Goal: Task Accomplishment & Management: Use online tool/utility

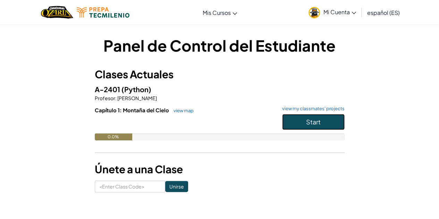
click at [321, 118] on button "Start" at bounding box center [313, 122] width 62 height 16
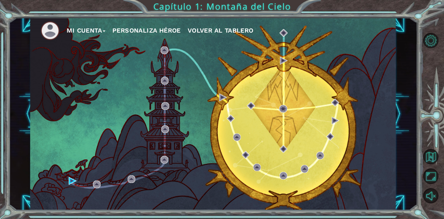
click at [69, 176] on div "Mi Cuenta Personaliza Héroe Volver al Tablero" at bounding box center [213, 114] width 366 height 193
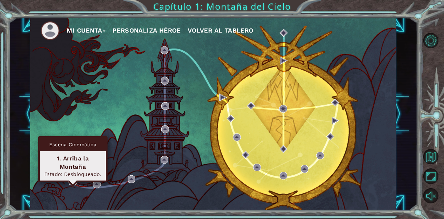
click at [74, 180] on img at bounding box center [73, 181] width 8 height 8
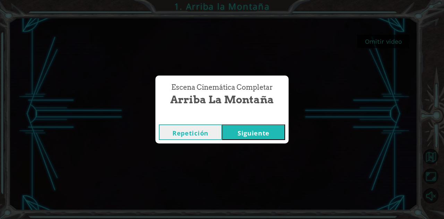
click at [250, 135] on button "Siguiente" at bounding box center [253, 133] width 63 height 16
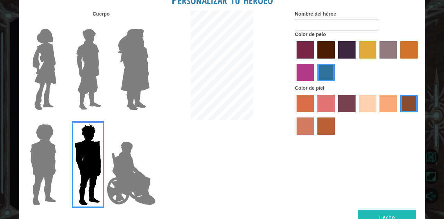
click at [37, 53] on img at bounding box center [44, 69] width 29 height 87
click at [59, 24] on input "Hero Connie" at bounding box center [59, 24] width 0 height 0
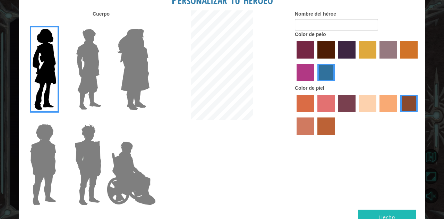
click at [365, 111] on label "sandy beach skin color" at bounding box center [367, 103] width 17 height 17
click at [357, 115] on input "sandy beach skin color" at bounding box center [357, 115] width 0 height 0
click at [331, 55] on label "maroon hair color" at bounding box center [325, 49] width 17 height 17
click at [315, 61] on input "maroon hair color" at bounding box center [315, 61] width 0 height 0
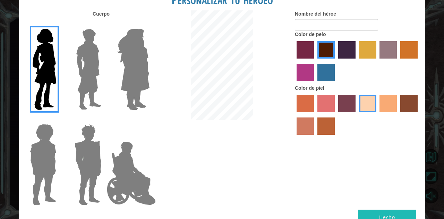
click at [132, 88] on img at bounding box center [134, 69] width 38 height 87
click at [149, 24] on input "Hero Amethyst" at bounding box center [149, 24] width 0 height 0
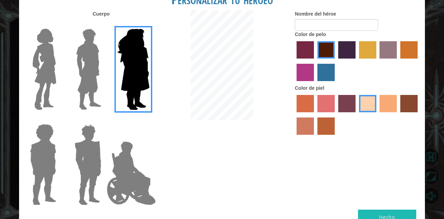
click at [50, 98] on img at bounding box center [44, 69] width 29 height 87
click at [59, 24] on input "Hero Connie" at bounding box center [59, 24] width 0 height 0
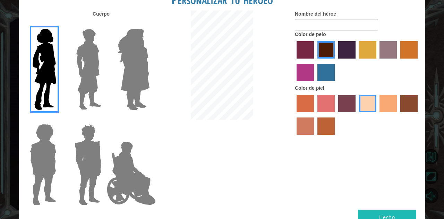
drag, startPoint x: 165, startPoint y: 84, endPoint x: 154, endPoint y: 90, distance: 11.8
click at [162, 86] on div at bounding box center [221, 65] width 135 height 111
click at [155, 90] on div at bounding box center [221, 65] width 135 height 111
drag, startPoint x: 150, startPoint y: 87, endPoint x: 135, endPoint y: 99, distance: 19.5
click at [150, 87] on img at bounding box center [134, 69] width 38 height 87
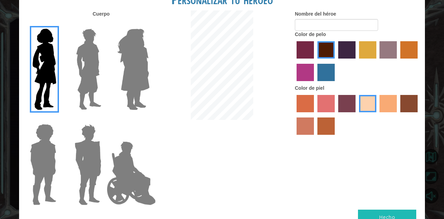
click at [149, 24] on input "Hero Amethyst" at bounding box center [149, 24] width 0 height 0
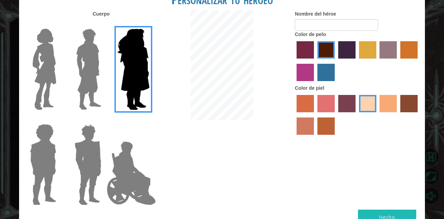
click at [34, 183] on img at bounding box center [43, 164] width 32 height 87
click at [59, 120] on input "Hero Steven" at bounding box center [59, 120] width 0 height 0
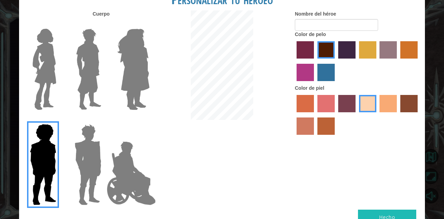
click at [105, 168] on img at bounding box center [131, 173] width 54 height 69
click at [149, 120] on input "Hero Jamie" at bounding box center [149, 120] width 0 height 0
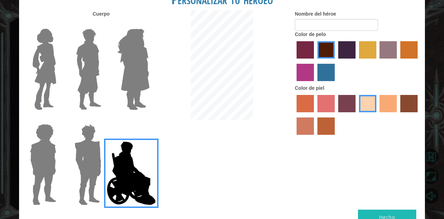
click at [93, 166] on img at bounding box center [88, 164] width 32 height 87
click at [104, 120] on input "Hero Garnet" at bounding box center [104, 120] width 0 height 0
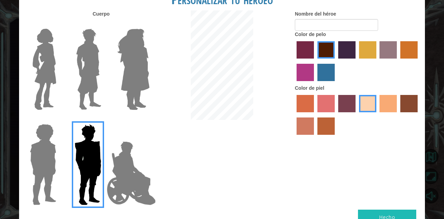
click at [106, 72] on div at bounding box center [86, 66] width 45 height 95
drag, startPoint x: 105, startPoint y: 64, endPoint x: 90, endPoint y: 77, distance: 20.4
click at [98, 69] on div at bounding box center [86, 66] width 45 height 95
click at [83, 77] on img at bounding box center [88, 69] width 31 height 87
click at [104, 24] on input "Hero Lars" at bounding box center [104, 24] width 0 height 0
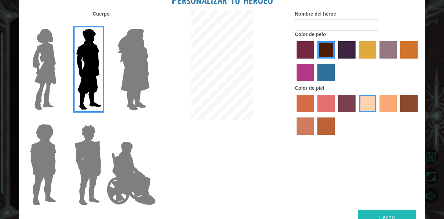
click at [67, 69] on div at bounding box center [86, 66] width 45 height 95
click at [59, 70] on img at bounding box center [44, 69] width 29 height 87
click at [59, 24] on input "Hero Connie" at bounding box center [59, 24] width 0 height 0
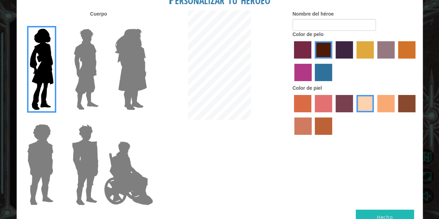
click at [387, 212] on button "Hecho" at bounding box center [385, 218] width 58 height 16
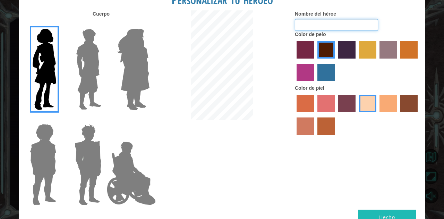
click at [340, 24] on input "Nombre del héroe" at bounding box center [336, 25] width 83 height 12
type input "[PERSON_NAME]"
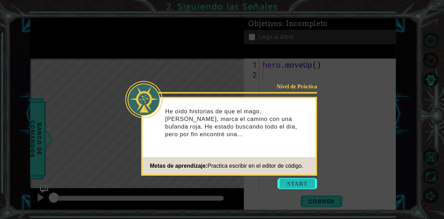
click at [305, 186] on button "Start" at bounding box center [298, 183] width 40 height 11
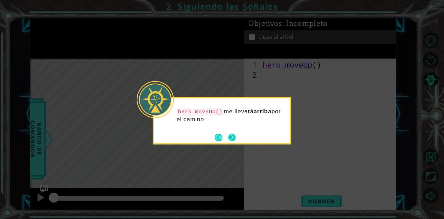
click at [230, 135] on button "Next" at bounding box center [232, 138] width 8 height 8
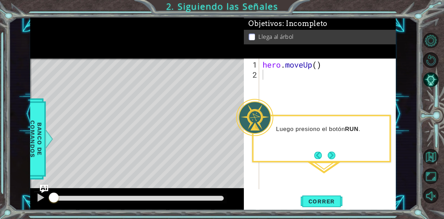
drag, startPoint x: 331, startPoint y: 204, endPoint x: 325, endPoint y: 193, distance: 11.9
click at [327, 196] on button "Correr" at bounding box center [322, 201] width 42 height 15
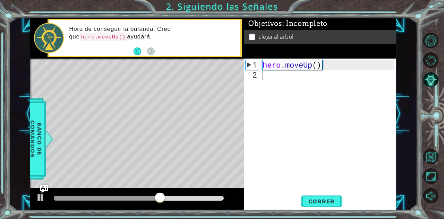
click at [295, 82] on div "hero . moveUp ( )" at bounding box center [329, 135] width 137 height 151
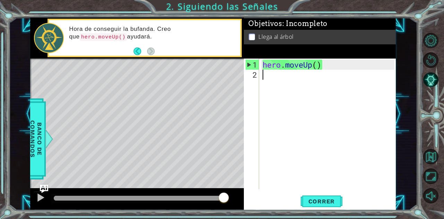
type textarea "h"
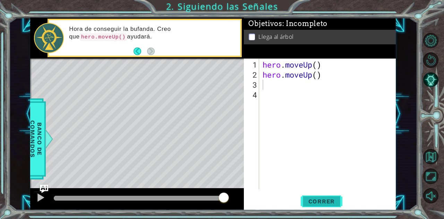
click at [327, 202] on span "Correr" at bounding box center [322, 201] width 41 height 7
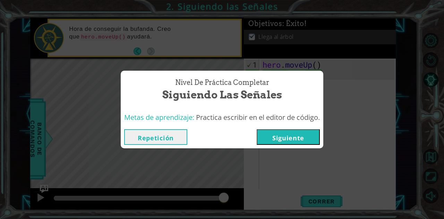
click at [307, 141] on button "Siguiente" at bounding box center [288, 137] width 63 height 16
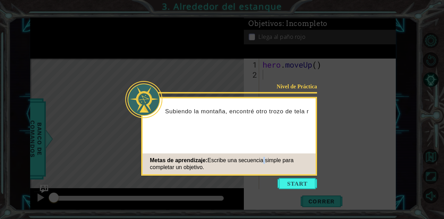
click at [267, 162] on span "Escribe una secuencia simple para completar un objetivo." at bounding box center [222, 164] width 144 height 13
drag, startPoint x: 223, startPoint y: 126, endPoint x: 222, endPoint y: 130, distance: 3.8
click at [222, 129] on div "Subiendo la montaña, encontré otro trozo de tela roja. Estoy en" at bounding box center [229, 118] width 173 height 35
click at [308, 183] on button "Start" at bounding box center [298, 183] width 40 height 11
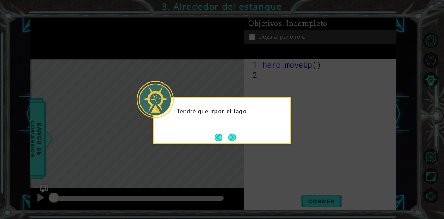
click at [228, 141] on button "Next" at bounding box center [232, 138] width 8 height 8
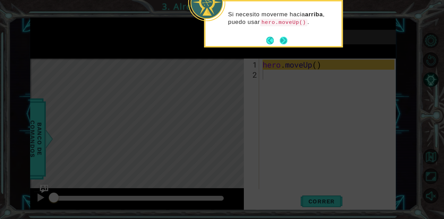
click at [283, 42] on button "Next" at bounding box center [284, 41] width 8 height 8
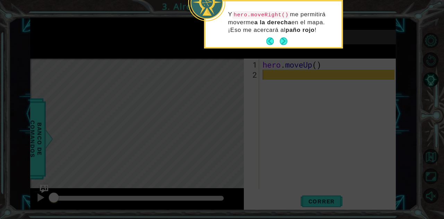
click at [292, 37] on div "Y hero.moveRight() me permitirá moverme a la derecha en el mapa. ¡Eso me acerca…" at bounding box center [273, 25] width 136 height 43
click at [287, 42] on button "Next" at bounding box center [284, 41] width 8 height 8
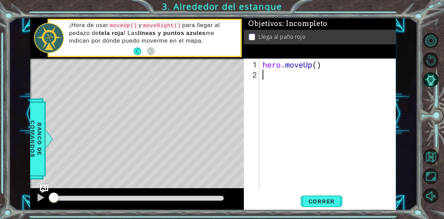
type textarea "m"
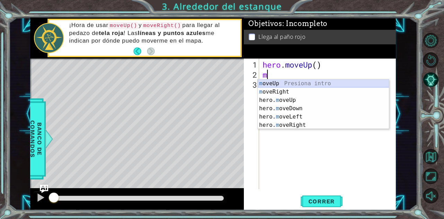
click at [296, 84] on div "m oveUp Presiona intro m oveRight Presiona intro hero. m oveUp Presiona intro h…" at bounding box center [324, 112] width 132 height 67
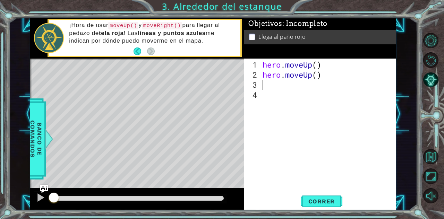
type textarea "m"
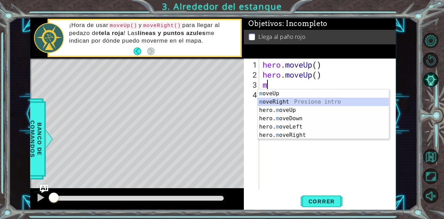
drag, startPoint x: 285, startPoint y: 100, endPoint x: 288, endPoint y: 104, distance: 4.8
click at [288, 104] on div "m oveUp Presiona intro m oveRight Presiona intro hero. m oveUp Presiona intro h…" at bounding box center [324, 123] width 132 height 67
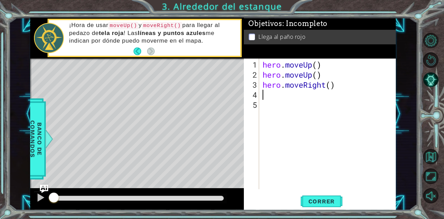
click at [298, 95] on div "hero . moveUp ( ) hero . moveUp ( ) hero . moveRight ( )" at bounding box center [329, 135] width 137 height 151
type textarea "m"
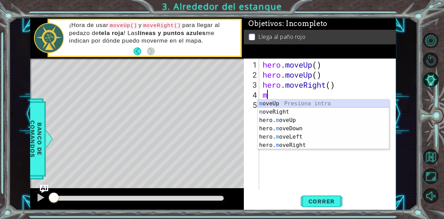
click at [321, 102] on div "m oveUp Presiona intro m oveRight Presiona intro hero. m oveUp Presiona intro h…" at bounding box center [324, 133] width 132 height 67
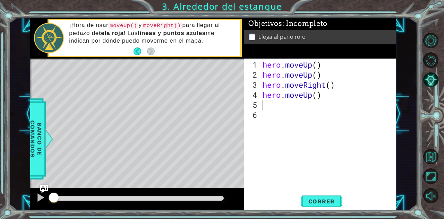
type textarea "m"
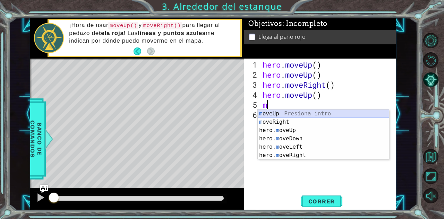
click at [273, 115] on div "m oveUp Presiona intro m oveRight Presiona intro hero. m oveUp Presiona intro h…" at bounding box center [324, 143] width 132 height 67
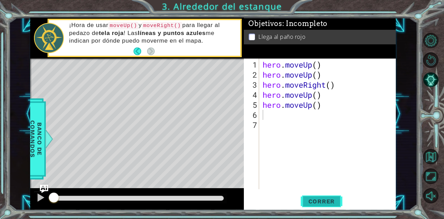
click at [338, 201] on span "Correr" at bounding box center [322, 201] width 41 height 7
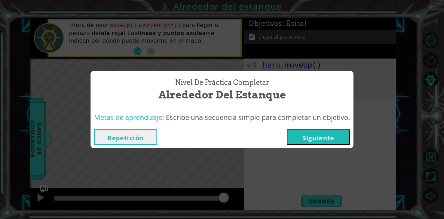
click at [327, 134] on button "Siguiente" at bounding box center [318, 137] width 63 height 16
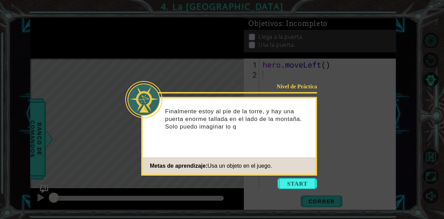
drag, startPoint x: 292, startPoint y: 183, endPoint x: 294, endPoint y: 177, distance: 5.5
click at [294, 177] on body "1 ההההההההההההההההההההההההההההההההההההההההההההההההההההההההההההההההההההההההההההה…" at bounding box center [222, 109] width 444 height 219
click at [294, 177] on icon at bounding box center [222, 109] width 444 height 219
click at [296, 178] on button "Start" at bounding box center [298, 183] width 40 height 11
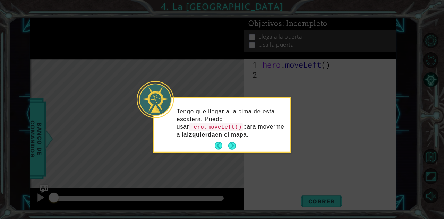
click at [233, 139] on div "Tengo que llegar a la cima de esta escalera. Puedo usar hero.moveLeft() para mo…" at bounding box center [222, 126] width 136 height 51
click at [236, 144] on button "Next" at bounding box center [232, 146] width 8 height 8
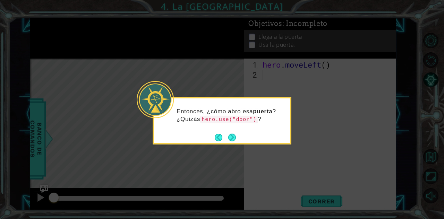
click at [236, 136] on button "Next" at bounding box center [232, 138] width 8 height 8
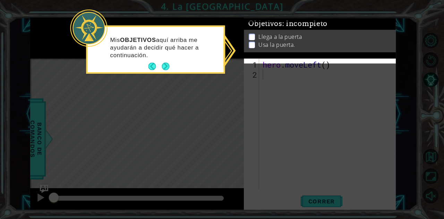
click at [164, 63] on button "Next" at bounding box center [166, 67] width 8 height 8
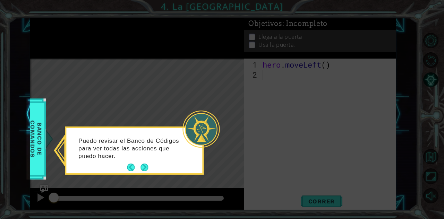
drag, startPoint x: 147, startPoint y: 168, endPoint x: 143, endPoint y: 158, distance: 10.4
click at [144, 160] on div "Puedo revisar el Banco de Códigos para ver todas las acciones que puedo hacer." at bounding box center [134, 150] width 136 height 45
drag, startPoint x: 139, startPoint y: 171, endPoint x: 136, endPoint y: 166, distance: 6.0
click at [136, 167] on footer at bounding box center [137, 167] width 21 height 10
click at [142, 167] on button "Next" at bounding box center [145, 168] width 8 height 8
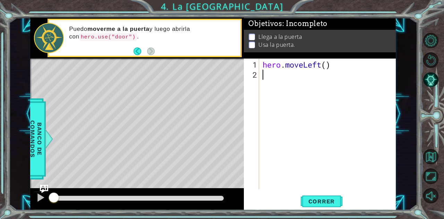
type textarea "m"
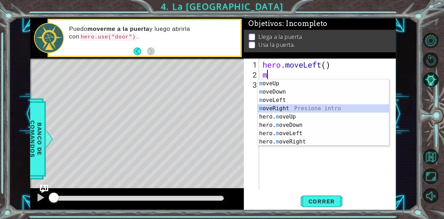
click at [277, 109] on div "m oveUp Presiona intro m oveDown Presiona intro m oveLeft Presiona intro m oveR…" at bounding box center [324, 120] width 132 height 83
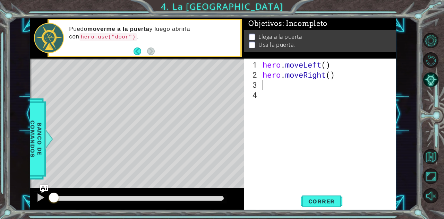
type textarea "m"
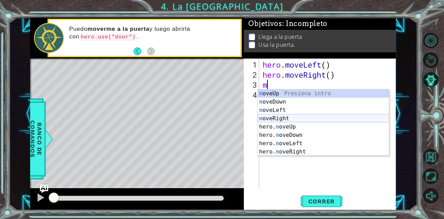
click at [319, 121] on div "m oveUp Presiona intro m oveDown Presiona intro m oveLeft Presiona intro m oveR…" at bounding box center [324, 131] width 132 height 83
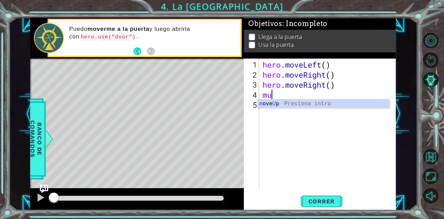
type textarea "m"
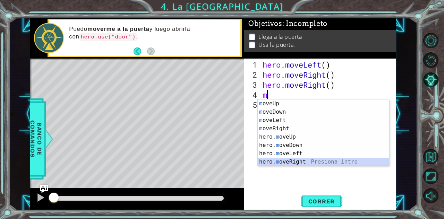
click at [311, 158] on div "m oveUp Presiona intro m oveDown Presiona intro m oveLeft Presiona intro m oveR…" at bounding box center [324, 141] width 132 height 83
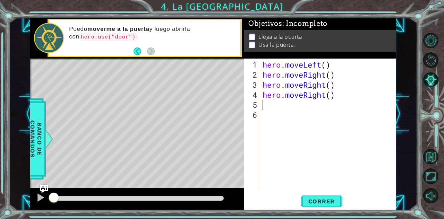
type textarea "m"
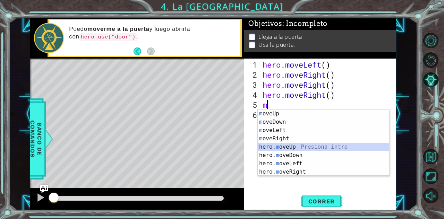
click at [297, 144] on div "m oveUp Presiona intro m oveDown Presiona intro m oveLeft Presiona intro m oveR…" at bounding box center [324, 151] width 132 height 83
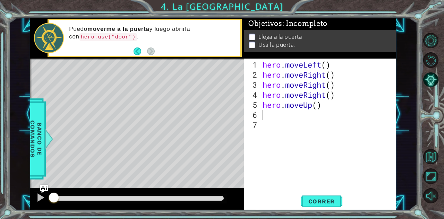
type textarea "m"
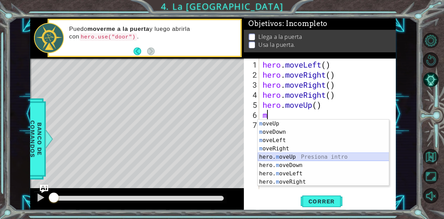
click at [293, 156] on div "m oveUp Presiona intro m oveDown Presiona intro m oveLeft Presiona intro m oveR…" at bounding box center [324, 161] width 132 height 83
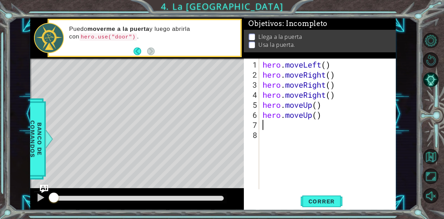
type textarea "m"
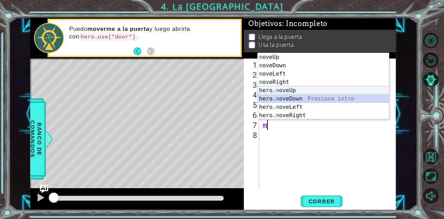
drag, startPoint x: 310, startPoint y: 100, endPoint x: 314, endPoint y: 92, distance: 9.3
click at [314, 92] on div "m oveUp Presiona intro m oveDown Presiona intro m oveLeft Presiona intro m oveR…" at bounding box center [324, 94] width 132 height 83
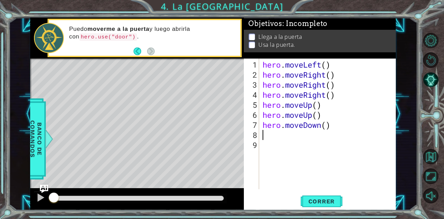
click at [312, 134] on div "hero . moveLeft ( ) hero . moveRight ( ) hero . moveRight ( ) hero . moveRight …" at bounding box center [329, 135] width 137 height 151
click at [314, 127] on div "hero . moveLeft ( ) hero . moveRight ( ) hero . moveRight ( ) hero . moveRight …" at bounding box center [329, 135] width 137 height 151
click at [321, 128] on div "hero . moveLeft ( ) hero . moveRight ( ) hero . moveRight ( ) hero . moveRight …" at bounding box center [329, 135] width 137 height 151
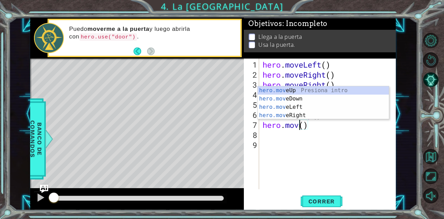
scroll to position [0, 1]
type textarea "hero.moveUp"
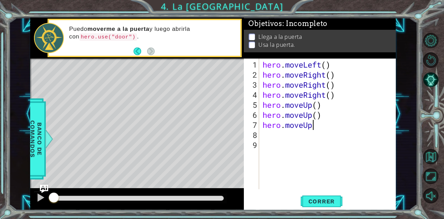
click at [323, 129] on div "hero . moveLeft ( ) hero . moveRight ( ) hero . moveRight ( ) hero . moveRight …" at bounding box center [329, 135] width 137 height 151
click at [300, 136] on div "hero . moveLeft ( ) hero . moveRight ( ) hero . moveRight ( ) hero . moveRight …" at bounding box center [329, 135] width 137 height 151
type textarea "m"
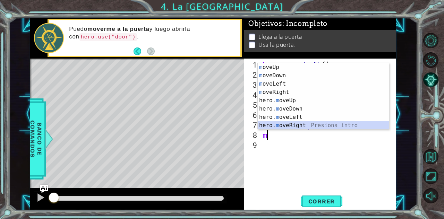
click at [306, 123] on div "m oveUp Presiona intro m oveDown Presiona intro m oveLeft Presiona intro m oveR…" at bounding box center [324, 104] width 132 height 83
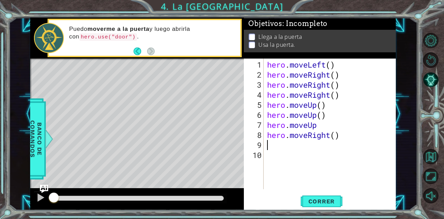
type textarea "m"
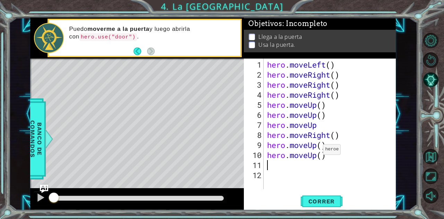
type textarea "m"
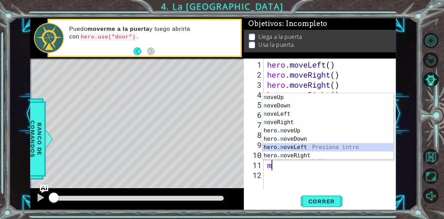
click at [323, 149] on div "m oveUp Presiona intro m oveDown Presiona intro m oveLeft Presiona intro m oveR…" at bounding box center [328, 134] width 132 height 83
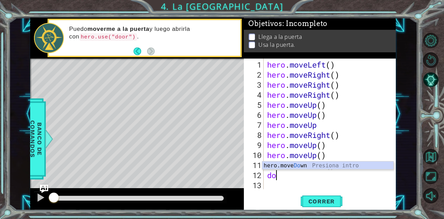
type textarea "d"
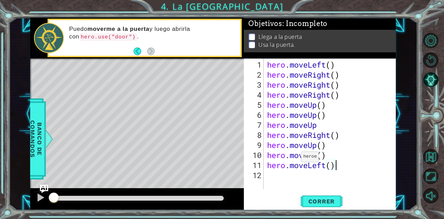
scroll to position [0, 3]
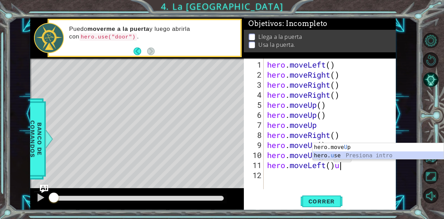
click at [348, 156] on div "hero.move U p Presiona intro hero. u se Presiona intro" at bounding box center [379, 159] width 132 height 33
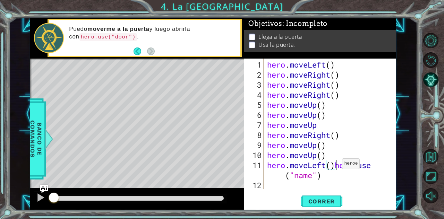
click at [336, 166] on div "hero . moveLeft ( ) hero . moveRight ( ) hero . moveRight ( ) hero . moveRight …" at bounding box center [332, 135] width 133 height 151
drag, startPoint x: 336, startPoint y: 166, endPoint x: 338, endPoint y: 169, distance: 3.6
click at [336, 167] on div "hero . moveLeft ( ) hero . moveRight ( ) hero . moveRight ( ) hero . moveRight …" at bounding box center [332, 135] width 133 height 151
click at [338, 169] on div "hero . moveLeft ( ) hero . moveRight ( ) hero . moveRight ( ) hero . moveRight …" at bounding box center [332, 135] width 133 height 151
click at [339, 169] on div "hero . moveLeft ( ) hero . moveRight ( ) hero . moveRight ( ) hero . moveRight …" at bounding box center [332, 135] width 133 height 151
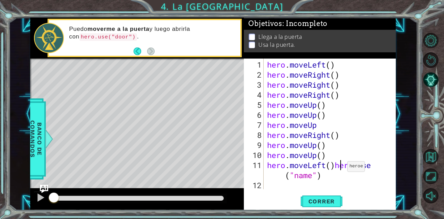
click at [341, 169] on div "hero . moveLeft ( ) hero . moveRight ( ) hero . moveRight ( ) hero . moveRight …" at bounding box center [332, 135] width 133 height 151
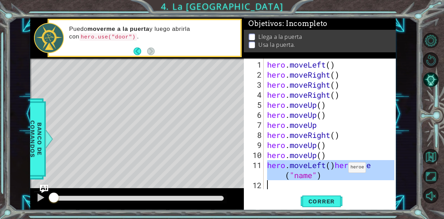
click at [343, 169] on div "hero . moveLeft ( ) hero . moveRight ( ) hero . moveRight ( ) hero . moveRight …" at bounding box center [330, 124] width 129 height 131
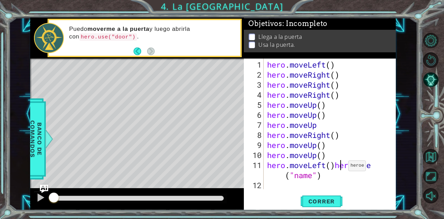
click at [342, 169] on div "hero . moveLeft ( ) hero . moveRight ( ) hero . moveRight ( ) hero . moveRight …" at bounding box center [332, 135] width 133 height 151
type textarea "hero.moveLeft().use("name")"
click at [389, 169] on div "hero . moveLeft ( ) hero . moveRight ( ) hero . moveRight ( ) hero . moveRight …" at bounding box center [332, 135] width 133 height 151
click at [390, 170] on div "hero . moveLeft ( ) hero . moveRight ( ) hero . moveRight ( ) hero . moveRight …" at bounding box center [332, 135] width 133 height 151
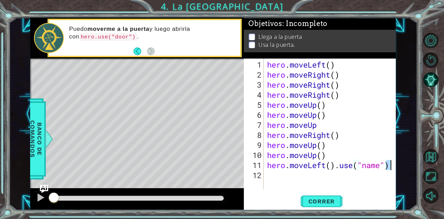
scroll to position [0, 0]
type textarea "hero.moveLeft()"
click at [307, 183] on div "hero . moveLeft ( ) hero . moveRight ( ) hero . moveRight ( ) hero . moveRight …" at bounding box center [332, 135] width 133 height 151
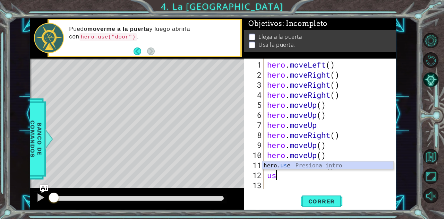
type textarea "u"
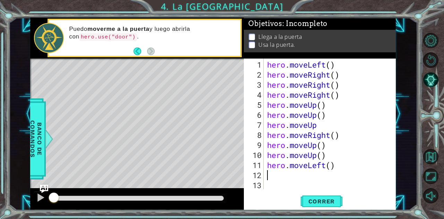
type textarea "hero.moveLeft()"
click at [338, 175] on div "hero . moveLeft ( ) hero . moveRight ( ) hero . moveRight ( ) hero . moveRight …" at bounding box center [332, 135] width 133 height 151
click at [328, 173] on div "hero . moveLeft ( ) hero . moveRight ( ) hero . moveRight ( ) hero . moveRight …" at bounding box center [332, 135] width 133 height 151
drag, startPoint x: 329, startPoint y: 199, endPoint x: 333, endPoint y: 193, distance: 7.2
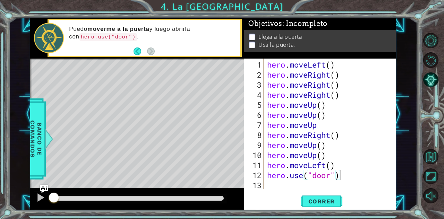
click at [329, 196] on button "Correr" at bounding box center [322, 201] width 42 height 15
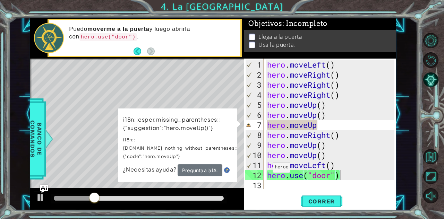
click at [279, 192] on div "hero.use("door") 1 2 3 4 5 6 7 8 9 10 11 12 13 hero . moveLeft ( ) hero . moveR…" at bounding box center [320, 135] width 152 height 152
drag, startPoint x: 197, startPoint y: 175, endPoint x: 190, endPoint y: 178, distance: 7.9
click at [195, 176] on div "Level Map" at bounding box center [190, 161] width 321 height 204
click at [175, 175] on div "Level Map" at bounding box center [190, 161] width 321 height 204
click at [171, 166] on span "¿Necesitas ayuda?" at bounding box center [150, 169] width 54 height 7
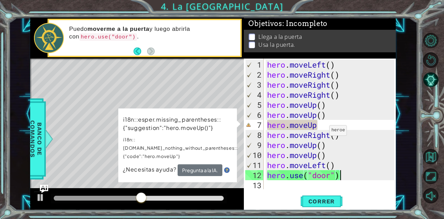
click at [323, 133] on div "hero . moveLeft ( ) hero . moveRight ( ) hero . moveRight ( ) hero . moveRight …" at bounding box center [332, 135] width 133 height 151
click at [328, 121] on div "hero . moveLeft ( ) hero . moveRight ( ) hero . moveRight ( ) hero . moveRight …" at bounding box center [332, 135] width 133 height 151
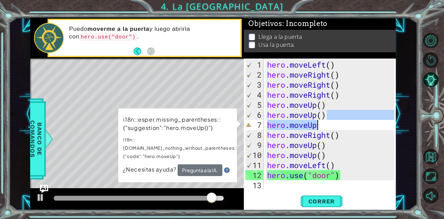
click at [328, 123] on div "hero . moveLeft ( ) hero . moveRight ( ) hero . moveRight ( ) hero . moveRight …" at bounding box center [330, 124] width 129 height 131
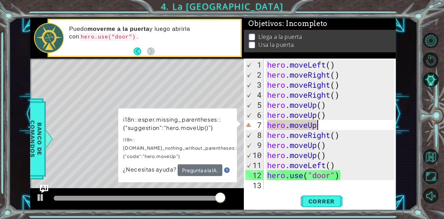
click at [330, 124] on div "hero . moveLeft ( ) hero . moveRight ( ) hero . moveRight ( ) hero . moveRight …" at bounding box center [332, 135] width 133 height 151
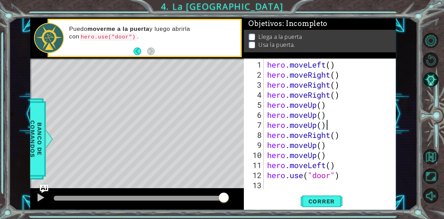
scroll to position [0, 2]
drag, startPoint x: 329, startPoint y: 200, endPoint x: 335, endPoint y: 190, distance: 11.4
click at [330, 196] on button "Correr" at bounding box center [322, 201] width 42 height 15
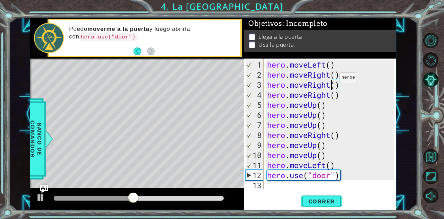
click at [333, 80] on div "hero . moveLeft ( ) hero . moveRight ( ) hero . moveRight ( ) hero . moveRight …" at bounding box center [332, 135] width 133 height 151
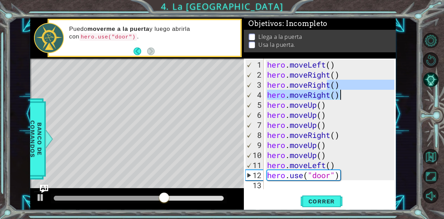
drag, startPoint x: 329, startPoint y: 87, endPoint x: 352, endPoint y: 94, distance: 23.6
click at [352, 94] on div "hero . moveLeft ( ) hero . moveRight ( ) hero . moveRight ( ) hero . moveRight …" at bounding box center [332, 135] width 133 height 151
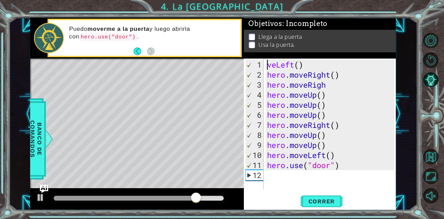
scroll to position [0, 1]
click at [350, 88] on div "veLeft ( ) hero . moveRight ( ) hero . moveRigh hero . moveUp ( ) hero . moveUp…" at bounding box center [332, 135] width 133 height 151
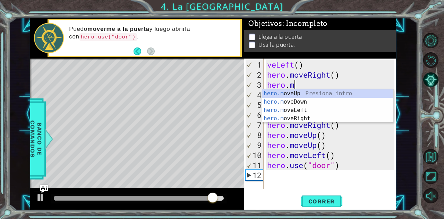
scroll to position [0, 0]
type textarea "h"
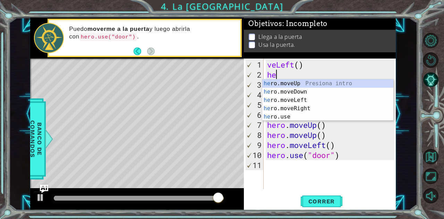
type textarea "h"
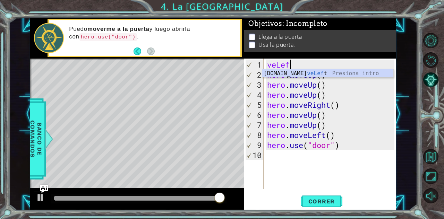
type textarea "v"
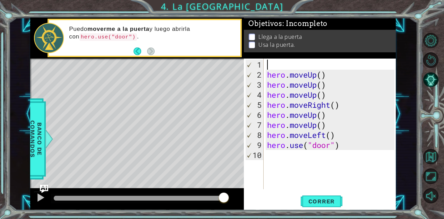
type textarea "m"
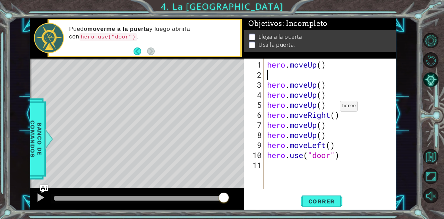
type textarea "m"
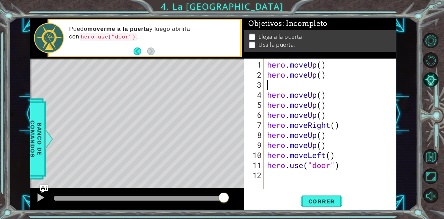
type textarea "m"
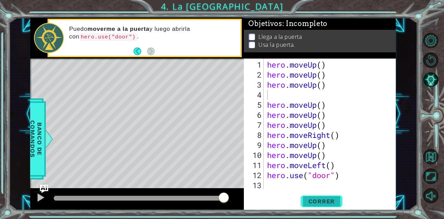
click at [318, 207] on button "Correr" at bounding box center [322, 201] width 42 height 15
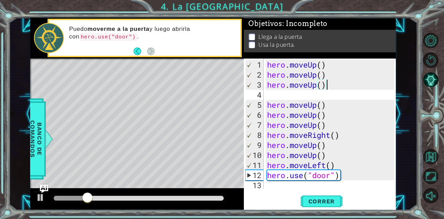
click at [349, 85] on div "hero . moveUp ( ) hero . moveUp ( ) hero . moveUp ( ) hero . moveUp ( ) hero . …" at bounding box center [332, 135] width 133 height 151
click at [347, 88] on div "hero . moveUp ( ) hero . moveUp ( ) hero . moveUp ( ) hero . moveUp ( ) hero . …" at bounding box center [332, 135] width 133 height 151
click at [291, 67] on div "her ( ) o . moveUp ( ) hero . moveUp ( ) hero . moveUp hero . moveUp ( ) hero .…" at bounding box center [330, 124] width 129 height 131
click at [291, 67] on div "her ( ) o . moveUp ( ) hero . moveUp ( ) hero . moveUp hero . moveUp ( ) hero .…" at bounding box center [332, 135] width 133 height 151
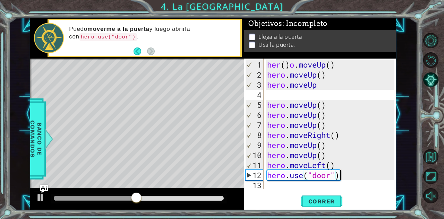
click at [359, 179] on div "her ( ) o . moveUp ( ) hero . moveUp ( ) hero . moveUp hero . moveUp ( ) hero .…" at bounding box center [332, 135] width 133 height 151
click at [360, 179] on div "her ( ) o . moveUp ( ) hero . moveUp ( ) hero . moveUp hero . moveUp ( ) hero .…" at bounding box center [332, 135] width 133 height 151
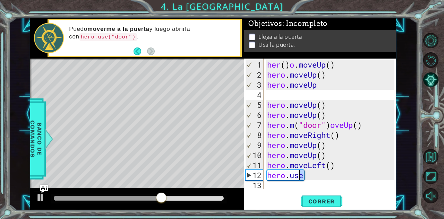
drag, startPoint x: 311, startPoint y: 175, endPoint x: 294, endPoint y: 175, distance: 17.3
click at [294, 175] on div "her ( ) o . moveUp ( ) hero . moveUp ( ) hero . moveUp hero . moveUp ( ) hero .…" at bounding box center [332, 135] width 133 height 151
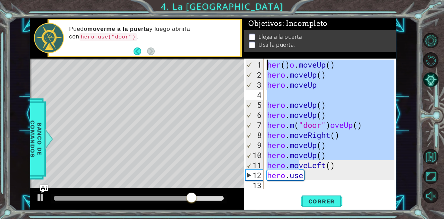
drag, startPoint x: 298, startPoint y: 169, endPoint x: 264, endPoint y: 61, distance: 113.6
click at [264, 61] on div "hero.use 1 2 3 4 5 6 7 8 9 10 11 12 13 her ( ) o . moveUp ( ) hero . moveUp ( )…" at bounding box center [319, 124] width 151 height 131
type textarea "hero.use"
type textarea "her()o.moveUp() hero.moveUp()"
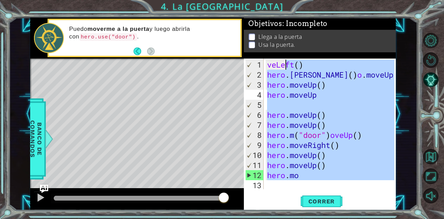
drag, startPoint x: 336, startPoint y: 171, endPoint x: 287, endPoint y: 59, distance: 122.1
click at [287, 60] on div "veLeft ( ) hero . [PERSON_NAME] ( ) o . moveUp ( ) hero . moveUp ( ) hero . mov…" at bounding box center [332, 135] width 133 height 151
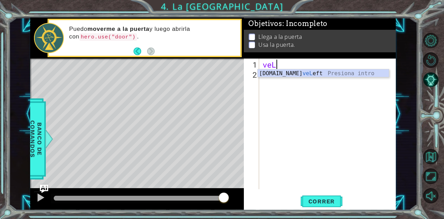
type textarea "v"
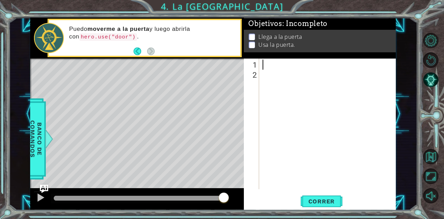
type textarea "m"
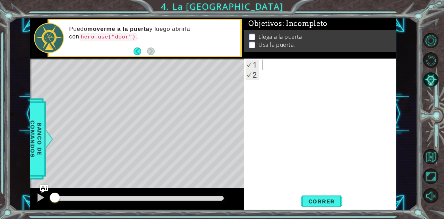
drag, startPoint x: 223, startPoint y: 195, endPoint x: 0, endPoint y: 219, distance: 224.1
click at [0, 219] on html "1 ההההההההההההההההההההההההההההההההההההההההההההההההההההההההההההההההההההההההההההה…" at bounding box center [222, 109] width 444 height 219
drag, startPoint x: 289, startPoint y: 79, endPoint x: 253, endPoint y: 166, distance: 94.2
click at [253, 166] on div "1 2 ההההההההההההההההההההההההההההההההההההההההההההההההההההההההההההההההההההההההההה…" at bounding box center [319, 124] width 151 height 131
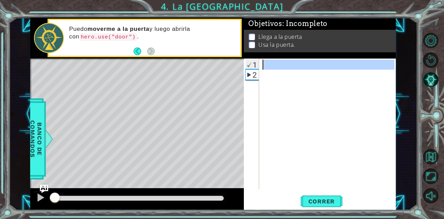
click at [252, 65] on div "1" at bounding box center [253, 65] width 14 height 10
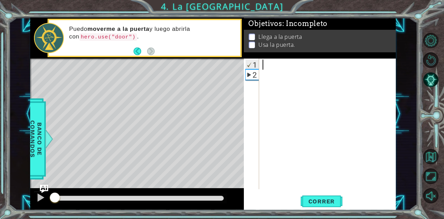
type textarea "m"
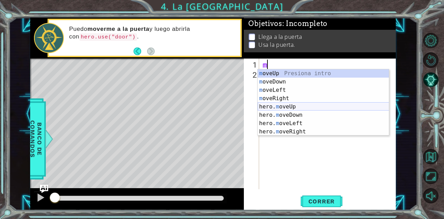
click at [301, 107] on div "m oveUp Presiona intro m oveDown Presiona intro m oveLeft Presiona intro m oveR…" at bounding box center [324, 110] width 132 height 83
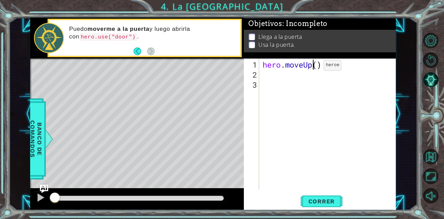
click at [313, 68] on div "hero . moveUp ( )" at bounding box center [329, 135] width 137 height 151
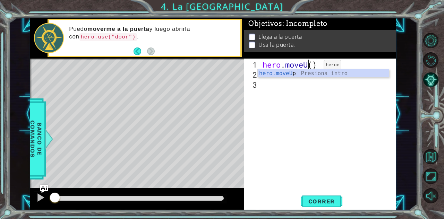
type textarea "hero.move()"
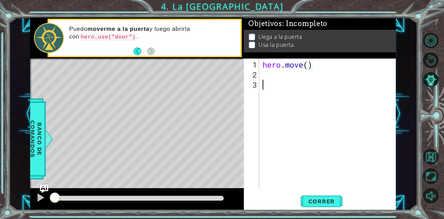
click at [301, 145] on div "hero . move ( )" at bounding box center [329, 135] width 137 height 151
click at [323, 201] on span "Correr" at bounding box center [322, 201] width 41 height 7
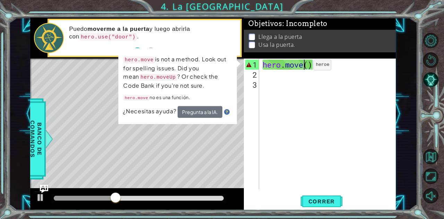
click at [303, 68] on div "hero . move ( )" at bounding box center [329, 135] width 137 height 151
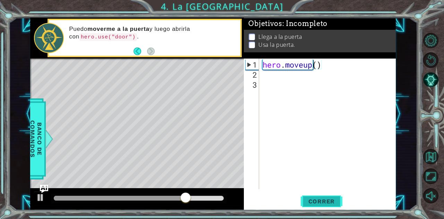
click at [318, 204] on span "Correr" at bounding box center [322, 201] width 41 height 7
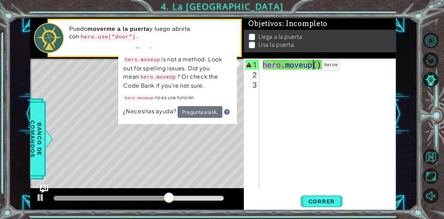
click at [312, 68] on div "hero . moveup ( )" at bounding box center [329, 135] width 137 height 151
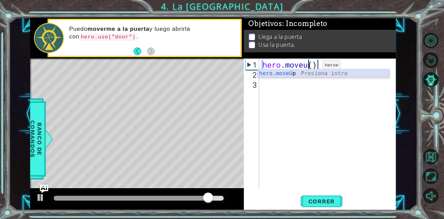
click at [320, 72] on div "hero.moveU p Presiona intro" at bounding box center [324, 81] width 132 height 25
type textarea "hero.moveUp"
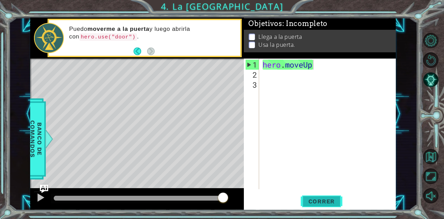
click at [312, 198] on span "Correr" at bounding box center [322, 201] width 41 height 7
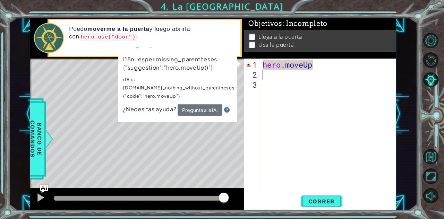
click at [325, 71] on div "hero . moveUp" at bounding box center [329, 135] width 137 height 151
click at [331, 72] on div "hero . moveUp" at bounding box center [329, 135] width 137 height 151
click at [328, 63] on div "hero . moveUp" at bounding box center [329, 135] width 137 height 151
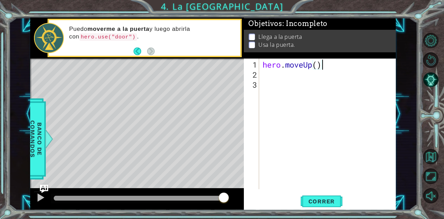
scroll to position [0, 2]
click at [329, 204] on span "Correr" at bounding box center [322, 201] width 41 height 7
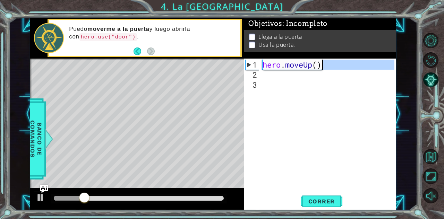
drag, startPoint x: 313, startPoint y: 71, endPoint x: 323, endPoint y: 69, distance: 10.4
click at [323, 69] on div "hero . moveUp ( )" at bounding box center [329, 135] width 137 height 151
click at [323, 69] on div "hero . moveUp ( )" at bounding box center [327, 124] width 133 height 131
drag, startPoint x: 323, startPoint y: 69, endPoint x: 255, endPoint y: 71, distance: 67.7
click at [255, 71] on div "hero.moveUp() 1 2 3 hero . moveUp ( ) ההההההההההההההההההההההההההההההההההההההההה…" at bounding box center [319, 124] width 151 height 131
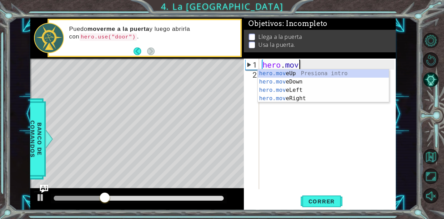
scroll to position [0, 0]
type textarea "h"
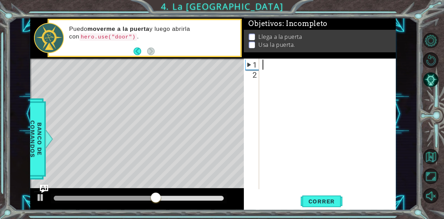
type textarea "m"
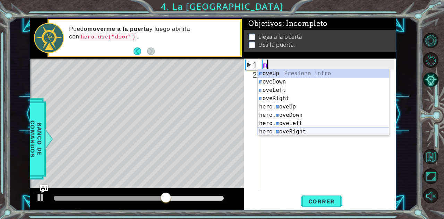
click at [283, 132] on div "m oveUp Presiona intro m oveDown Presiona intro m oveLeft Presiona intro m oveR…" at bounding box center [324, 110] width 132 height 83
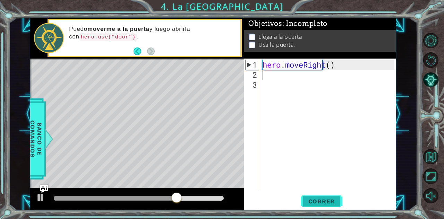
click at [337, 208] on button "Correr" at bounding box center [322, 201] width 42 height 15
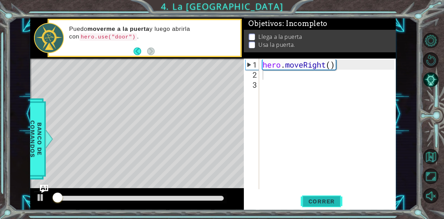
click at [328, 194] on button "Correr" at bounding box center [322, 201] width 42 height 15
click at [328, 66] on div "hero . moveRight ( )" at bounding box center [329, 135] width 137 height 151
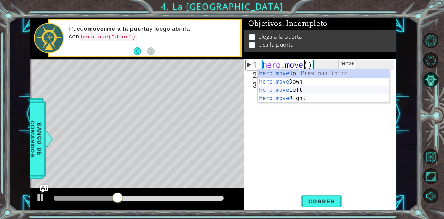
click at [315, 89] on div "hero.move Up Presiona intro hero.move Down Presiona intro hero.move Left Presio…" at bounding box center [324, 94] width 132 height 50
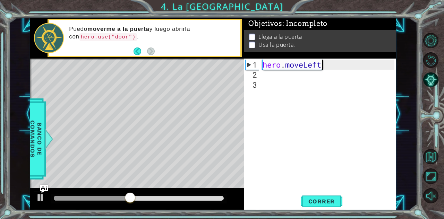
click at [336, 66] on div "hero . moveLeft" at bounding box center [329, 135] width 137 height 151
type textarea "hero.moveLeft()"
click at [334, 197] on button "Correr" at bounding box center [322, 201] width 42 height 15
click at [338, 200] on span "Correr" at bounding box center [322, 201] width 41 height 7
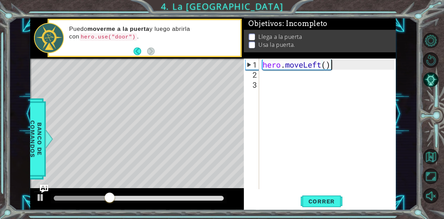
click at [275, 77] on div "hero . moveLeft ( )" at bounding box center [329, 135] width 137 height 151
type textarea "h"
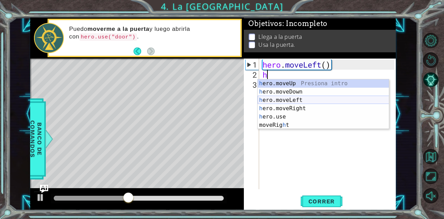
click at [293, 98] on div "h ero.moveUp Presiona intro h ero.moveDown Presiona intro h ero.moveLeft Presio…" at bounding box center [324, 112] width 132 height 67
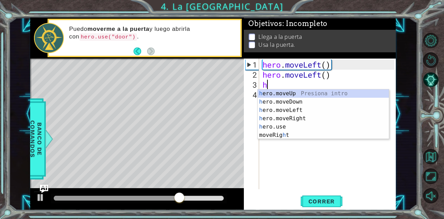
type textarea "h"
click at [314, 95] on div "h ero.moveUp Presiona intro h ero.moveDown Presiona intro h ero.moveLeft Presio…" at bounding box center [324, 123] width 132 height 67
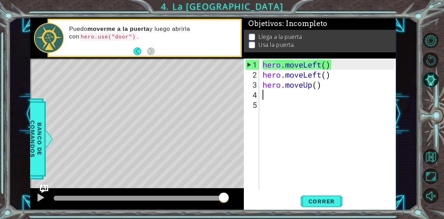
type textarea "m"
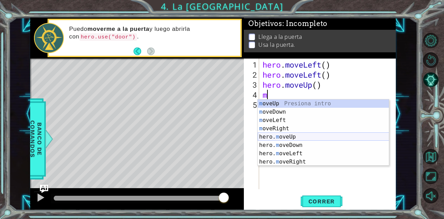
click at [307, 134] on div "m oveUp Presiona intro m oveDown Presiona intro m oveLeft Presiona intro m oveR…" at bounding box center [324, 141] width 132 height 83
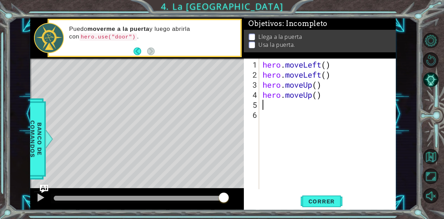
type textarea "m"
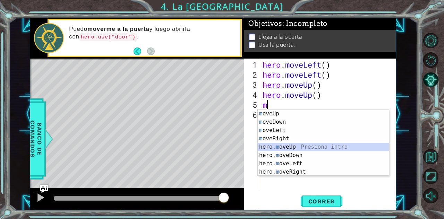
click at [307, 145] on div "m oveUp Presiona intro m oveDown Presiona intro m oveLeft Presiona intro m oveR…" at bounding box center [324, 151] width 132 height 83
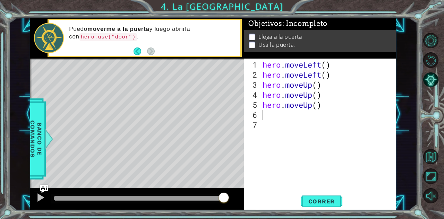
type textarea "m"
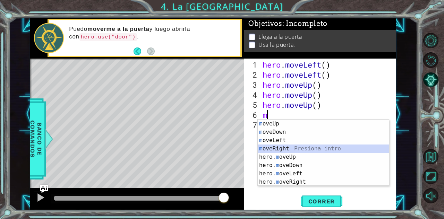
click at [295, 151] on div "m oveUp Presiona intro m oveDown Presiona intro m oveLeft Presiona intro m oveR…" at bounding box center [324, 161] width 132 height 83
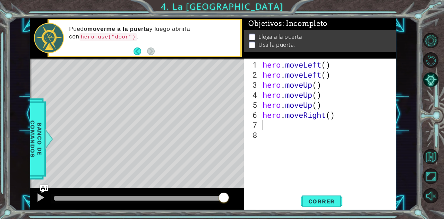
type textarea "m"
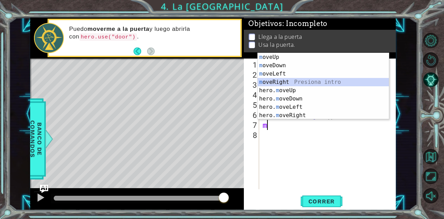
click at [287, 79] on div "m oveUp Presiona intro m oveDown Presiona intro m oveLeft Presiona intro m oveR…" at bounding box center [324, 94] width 132 height 83
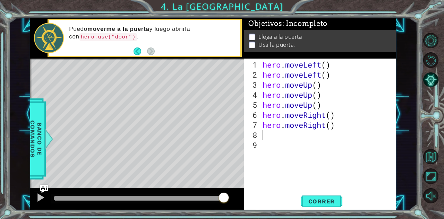
type textarea "m"
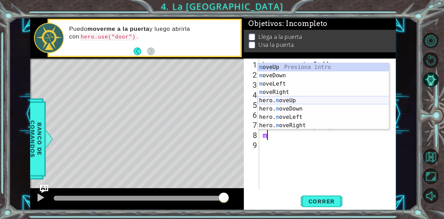
click at [301, 97] on div "m oveUp Presiona intro m oveDown Presiona intro m oveLeft Presiona intro m oveR…" at bounding box center [324, 104] width 132 height 83
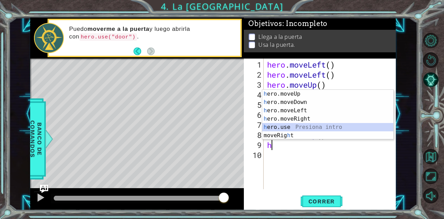
click at [291, 127] on div "h ero.moveUp Presiona intro h ero.moveDown Presiona intro h ero.moveLeft Presio…" at bounding box center [328, 123] width 132 height 67
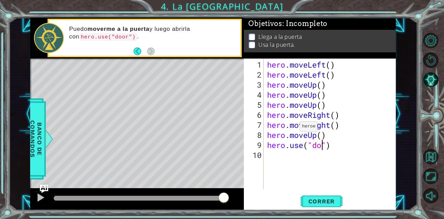
scroll to position [0, 3]
type textarea "hero.use("door")"
click at [317, 200] on span "Correr" at bounding box center [322, 201] width 41 height 7
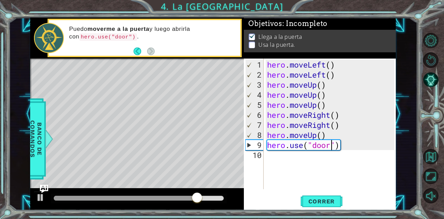
click at [358, 172] on div "hero . moveLeft ( ) hero . moveLeft ( ) hero . moveUp ( ) hero . moveUp ( ) her…" at bounding box center [332, 135] width 133 height 151
click at [335, 142] on div "hero . moveLeft ( ) hero . moveLeft ( ) hero . moveUp ( ) hero . moveUp ( ) her…" at bounding box center [332, 135] width 133 height 151
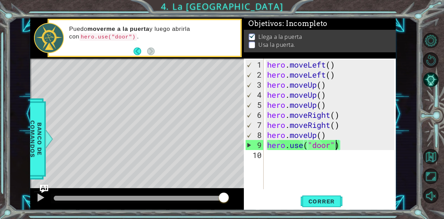
click at [336, 139] on div "hero . moveLeft ( ) hero . moveLeft ( ) hero . moveUp ( ) hero . moveUp ( ) her…" at bounding box center [332, 135] width 133 height 151
click at [328, 141] on div "hero . moveLeft ( ) hero . moveLeft ( ) hero . moveUp ( ) hero . moveUp ( ) her…" at bounding box center [332, 135] width 133 height 151
click at [328, 138] on div "hero . moveLeft ( ) hero . moveLeft ( ) hero . moveUp ( ) hero . moveUp ( ) her…" at bounding box center [332, 135] width 133 height 151
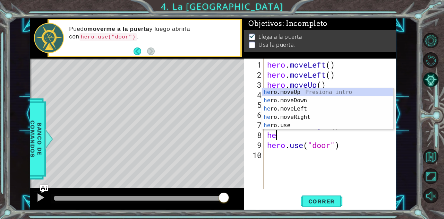
type textarea "h"
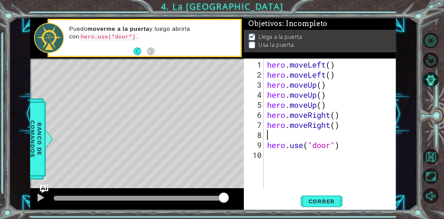
type textarea "hero.moveRight()"
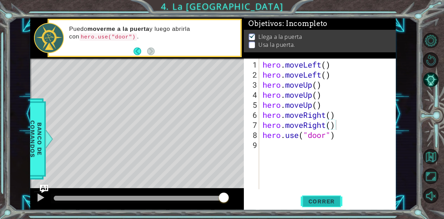
click at [330, 198] on span "Correr" at bounding box center [322, 201] width 41 height 7
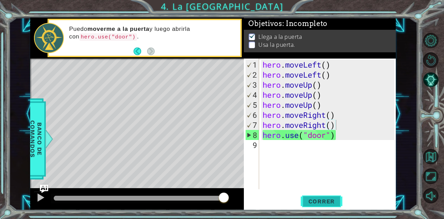
click at [324, 205] on button "Correr" at bounding box center [322, 201] width 42 height 15
click at [345, 140] on div "hero . moveLeft ( ) hero . moveLeft ( ) hero . moveUp ( ) hero . moveUp ( ) her…" at bounding box center [329, 135] width 137 height 151
drag, startPoint x: 345, startPoint y: 140, endPoint x: 333, endPoint y: 185, distance: 46.7
click at [333, 185] on div "hero . moveLeft ( ) hero . moveLeft ( ) hero . moveUp ( ) hero . moveUp ( ) her…" at bounding box center [329, 135] width 137 height 151
click at [330, 201] on span "Correr" at bounding box center [322, 201] width 41 height 7
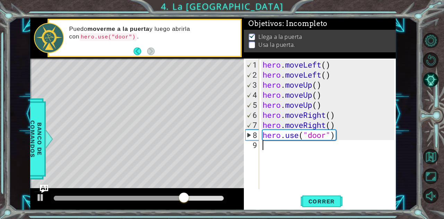
click at [352, 130] on div "hero . moveLeft ( ) hero . moveLeft ( ) hero . moveUp ( ) hero . moveUp ( ) her…" at bounding box center [329, 135] width 137 height 151
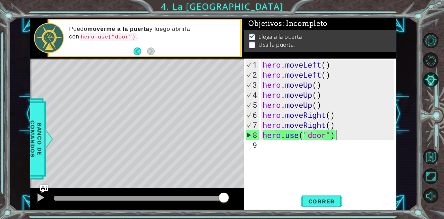
click at [340, 123] on div "hero . moveLeft ( ) hero . moveLeft ( ) hero . moveUp ( ) hero . moveUp ( ) her…" at bounding box center [329, 135] width 137 height 151
type textarea "hero.moveRight()"
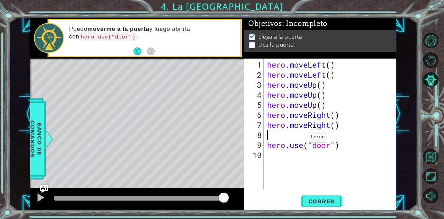
type textarea "m"
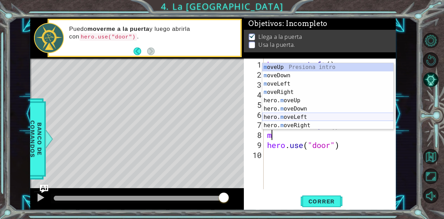
click at [314, 118] on div "m oveUp Presiona intro m oveDown Presiona intro m oveLeft Presiona intro m oveR…" at bounding box center [328, 104] width 132 height 83
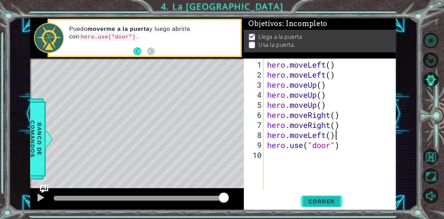
click at [318, 202] on span "Correr" at bounding box center [322, 201] width 41 height 7
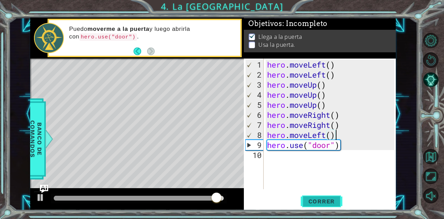
click at [312, 200] on span "Correr" at bounding box center [322, 201] width 41 height 7
click at [325, 135] on div "hero . moveLeft ( ) hero . moveLeft ( ) hero . moveUp ( ) hero . moveUp ( ) her…" at bounding box center [332, 135] width 133 height 151
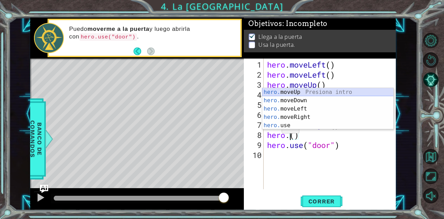
click at [296, 90] on div "hero. moveUp Presiona intro hero. moveDown Presiona intro hero. moveLeft Presio…" at bounding box center [328, 117] width 132 height 58
type textarea "hero.moveUp"
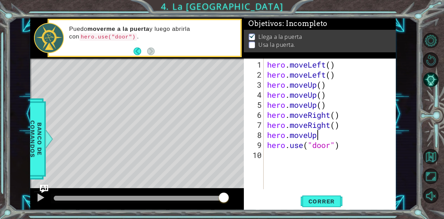
drag, startPoint x: 306, startPoint y: 200, endPoint x: 277, endPoint y: 188, distance: 31.4
click at [277, 188] on div "hero . moveLeft ( ) hero . moveLeft ( ) hero . moveUp ( ) hero . moveUp ( ) her…" at bounding box center [332, 135] width 133 height 151
click at [310, 194] on button "Correr" at bounding box center [322, 201] width 42 height 15
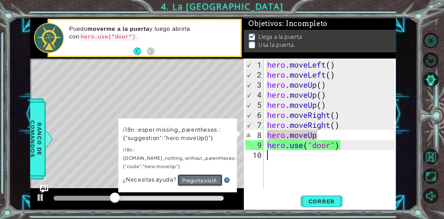
click at [209, 175] on button "Pregunta a la IA." at bounding box center [200, 181] width 45 height 12
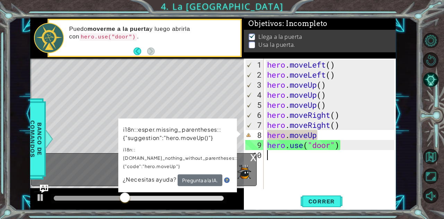
click at [344, 132] on div "hero . moveLeft ( ) hero . moveLeft ( ) hero . moveUp ( ) hero . moveUp ( ) her…" at bounding box center [332, 135] width 133 height 151
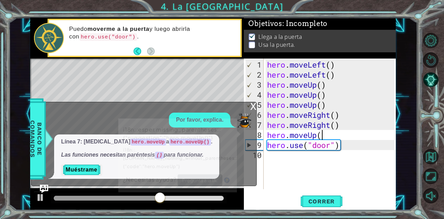
scroll to position [0, 2]
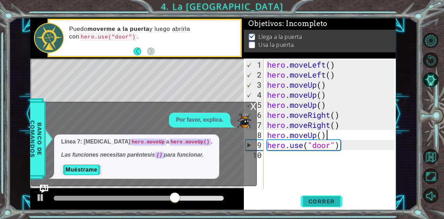
click at [315, 202] on span "Correr" at bounding box center [322, 201] width 41 height 7
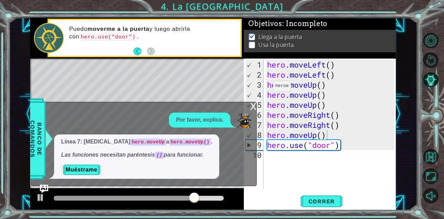
click at [256, 108] on div "x" at bounding box center [253, 105] width 6 height 7
click at [256, 108] on div "5" at bounding box center [255, 105] width 18 height 10
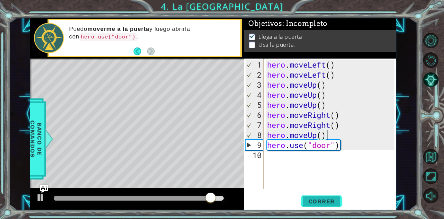
click at [320, 200] on span "Correr" at bounding box center [322, 201] width 41 height 7
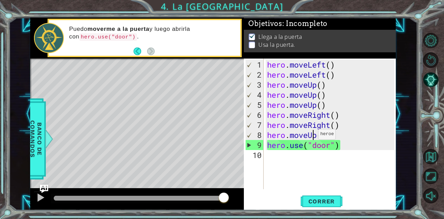
click at [312, 137] on div "hero . moveLeft ( ) hero . moveLeft ( ) hero . moveUp ( ) hero . moveUp ( ) her…" at bounding box center [332, 135] width 133 height 151
click at [314, 138] on div "hero . moveLeft ( ) hero . moveLeft ( ) hero . moveUp ( ) hero . moveUp ( ) her…" at bounding box center [332, 135] width 133 height 151
click at [315, 138] on div "hero . moveLeft ( ) hero . moveLeft ( ) hero . moveUp ( ) hero . moveUp ( ) her…" at bounding box center [332, 135] width 133 height 151
click at [318, 135] on div "hero . moveLeft ( ) hero . moveLeft ( ) hero . moveUp ( ) hero . moveUp ( ) her…" at bounding box center [332, 135] width 133 height 151
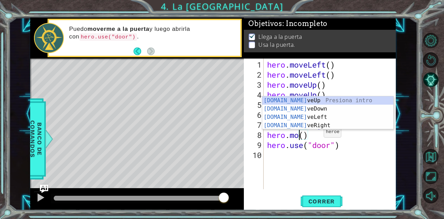
scroll to position [0, 1]
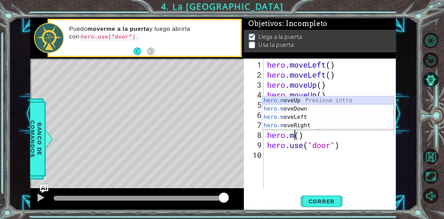
click at [327, 98] on div "hero.m oveUp Presiona intro hero.m oveDown Presiona intro hero.m oveLeft Presio…" at bounding box center [328, 121] width 132 height 50
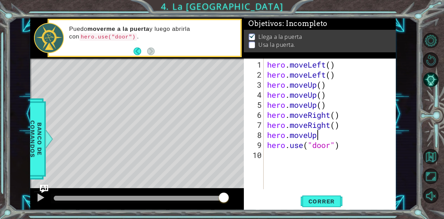
click at [326, 139] on div "hero . moveLeft ( ) hero . moveLeft ( ) hero . moveUp ( ) hero . moveUp ( ) her…" at bounding box center [332, 135] width 133 height 151
type textarea "hero.moveUp()"
click at [337, 195] on button "Correr" at bounding box center [322, 201] width 42 height 15
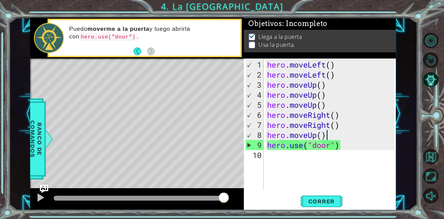
click at [293, 153] on div "hero . moveLeft ( ) hero . moveLeft ( ) hero . moveUp ( ) hero . moveUp ( ) her…" at bounding box center [332, 135] width 133 height 151
click at [315, 198] on span "Correr" at bounding box center [322, 201] width 41 height 7
click at [314, 199] on span "Correr" at bounding box center [322, 201] width 41 height 7
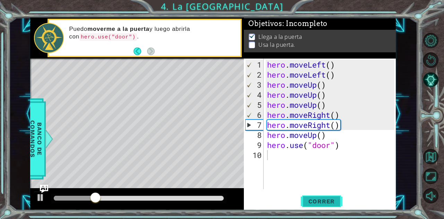
click at [314, 199] on span "Correr" at bounding box center [322, 201] width 41 height 7
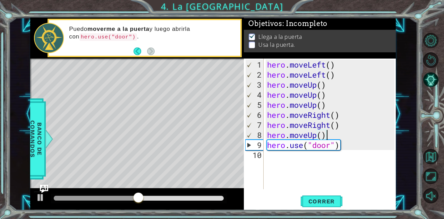
click at [330, 137] on div "hero . moveLeft ( ) hero . moveLeft ( ) hero . moveUp ( ) hero . moveUp ( ) her…" at bounding box center [332, 135] width 133 height 151
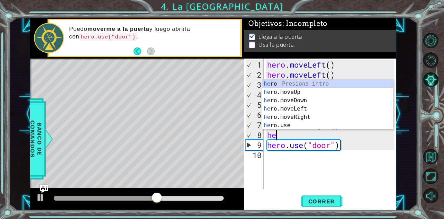
type textarea "h"
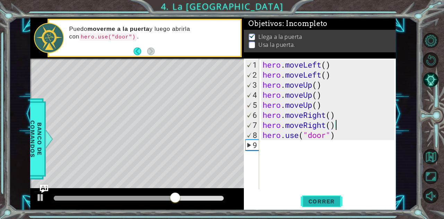
click at [317, 198] on span "Correr" at bounding box center [322, 201] width 41 height 7
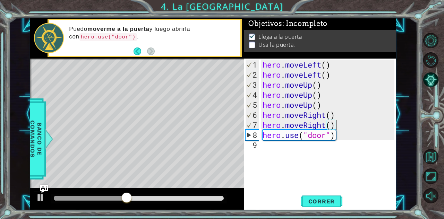
click at [323, 107] on div "hero . moveLeft ( ) hero . moveLeft ( ) hero . moveUp ( ) hero . moveUp ( ) her…" at bounding box center [329, 135] width 137 height 151
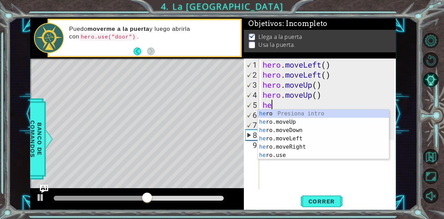
type textarea "h"
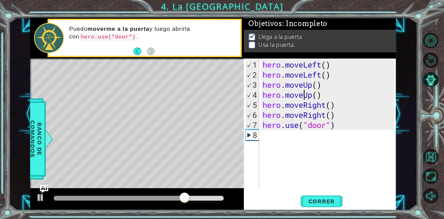
drag, startPoint x: 353, startPoint y: 116, endPoint x: 356, endPoint y: 114, distance: 4.0
click at [356, 114] on div "hero . moveLeft ( ) hero . moveLeft ( ) hero . moveUp ( ) hero . moveUp ( ) her…" at bounding box center [329, 135] width 137 height 151
type textarea "hero.moveRight()"
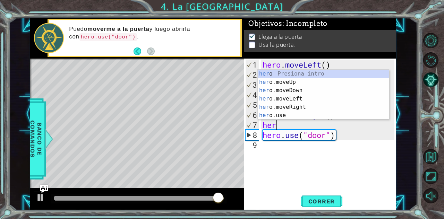
type textarea "hero"
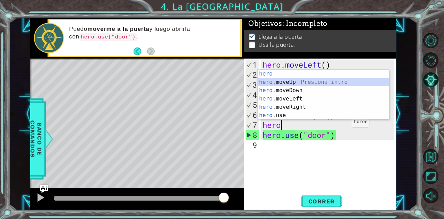
click at [316, 82] on div "hero Presiona intro hero .moveUp Presiona intro hero .moveDown Presiona intro h…" at bounding box center [324, 103] width 132 height 67
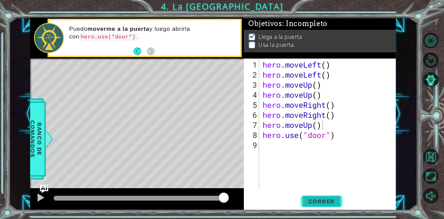
click at [314, 203] on span "Correr" at bounding box center [322, 201] width 41 height 7
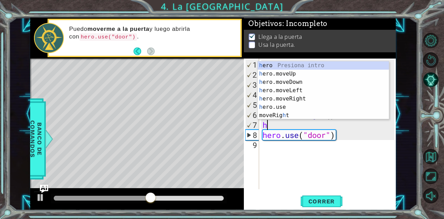
type textarea "h"
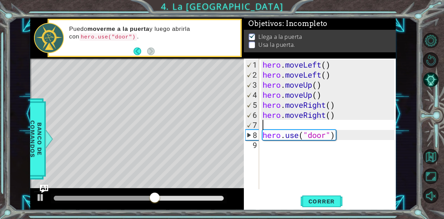
type textarea "hero.moveRight()"
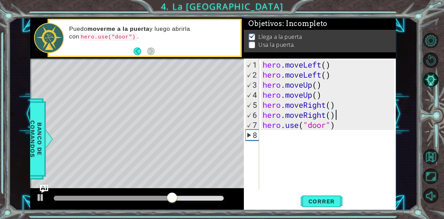
click at [315, 141] on div "hero . moveLeft ( ) hero . moveLeft ( ) hero . moveUp ( ) hero . moveUp ( ) her…" at bounding box center [329, 135] width 137 height 151
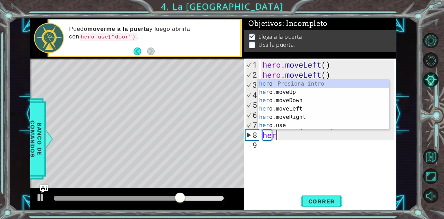
type textarea "hero"
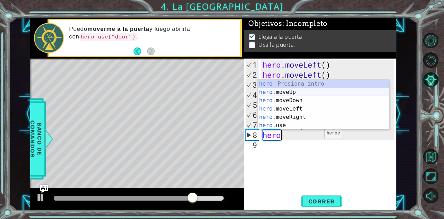
click at [294, 93] on div "hero Presiona intro hero .moveUp Presiona intro hero .moveDown Presiona intro h…" at bounding box center [324, 113] width 132 height 67
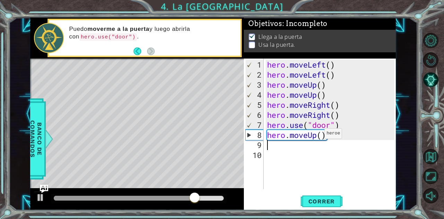
scroll to position [0, 0]
click at [316, 196] on button "Correr" at bounding box center [322, 201] width 42 height 15
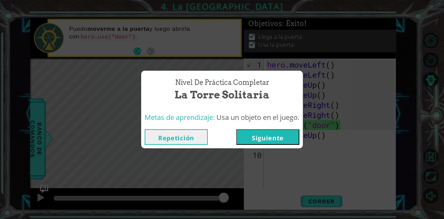
click at [269, 139] on button "Siguiente" at bounding box center [267, 137] width 63 height 16
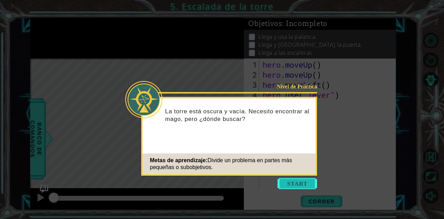
click at [292, 186] on button "Start" at bounding box center [298, 183] width 40 height 11
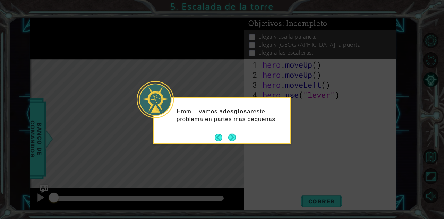
click at [236, 141] on button "Next" at bounding box center [232, 138] width 8 height 8
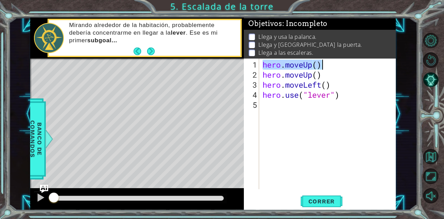
drag, startPoint x: 264, startPoint y: 62, endPoint x: 354, endPoint y: 60, distance: 90.6
click at [354, 60] on div "hero . moveUp ( ) hero . moveUp ( ) hero . moveLeft ( ) hero . use ( "lever" )" at bounding box center [329, 135] width 137 height 151
click at [354, 61] on div "hero . moveUp ( ) hero . moveUp ( ) hero . moveLeft ( ) hero . use ( "lever" )" at bounding box center [327, 124] width 133 height 131
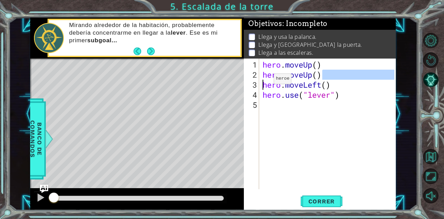
click at [235, 84] on div "1 ההההההההההההההההההההההההההההההההההההההההההההההההההההההההההההההההההההההההההההה…" at bounding box center [213, 114] width 366 height 193
type textarea "hero.moveUp() hero.moveLeft()"
click at [314, 110] on div "hero . moveUp ( ) hero . moveUp ( ) hero . moveLeft ( ) hero . use ( "lever" )" at bounding box center [329, 135] width 137 height 151
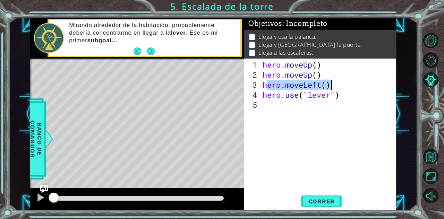
drag, startPoint x: 267, startPoint y: 89, endPoint x: 338, endPoint y: 87, distance: 70.8
click at [338, 87] on div "hero . moveUp ( ) hero . moveUp ( ) hero . moveLeft ( ) hero . use ( "lever" )" at bounding box center [329, 135] width 137 height 151
drag, startPoint x: 263, startPoint y: 88, endPoint x: 400, endPoint y: 88, distance: 136.7
click at [400, 88] on div "1 ההההההההההההההההההההההההההההההההההההההההההההההההההההההההההההההההההההההההההההה…" at bounding box center [213, 114] width 409 height 193
click at [318, 99] on div "hero . moveUp ( ) hero . moveUp ( ) hero . moveLeft ( ) hero . use ( "lever" )" at bounding box center [329, 135] width 137 height 151
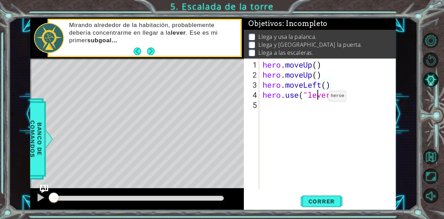
type textarea "hero.use("lever")"
click at [319, 113] on div "hero . moveUp ( ) hero . moveUp ( ) hero . moveLeft ( ) hero . use ( "lever" )" at bounding box center [329, 135] width 137 height 151
type textarea "h"
